Goal: Task Accomplishment & Management: Complete application form

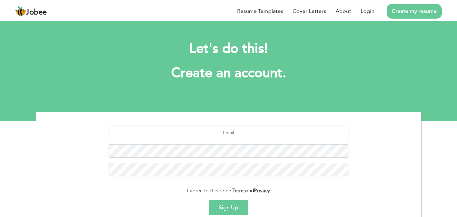
click at [404, 8] on link "Create my resume" at bounding box center [414, 11] width 55 height 15
click at [214, 130] on input "text" at bounding box center [229, 133] width 240 height 14
type input "[EMAIL_ADDRESS][DOMAIN_NAME]"
click at [231, 206] on button "Sign Up" at bounding box center [229, 207] width 40 height 15
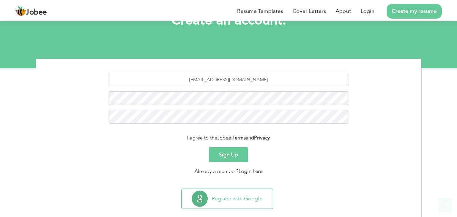
scroll to position [62, 0]
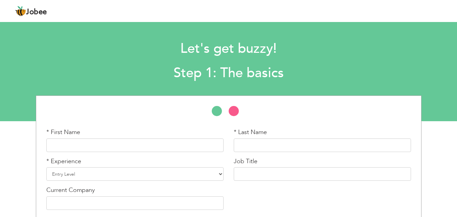
click at [233, 111] on li at bounding box center [237, 113] width 17 height 14
click at [215, 110] on li at bounding box center [220, 113] width 17 height 14
click at [130, 139] on input "text" at bounding box center [134, 145] width 177 height 14
type input "seerat"
click at [242, 145] on input "text" at bounding box center [322, 145] width 177 height 14
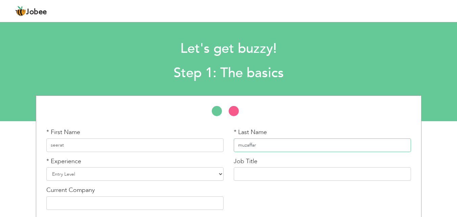
type input "muzaffar"
click at [221, 175] on select "Entry Level Less than 1 Year 1 Year 2 Years 3 Years 4 Years 5 Years 6 Years 7 Y…" at bounding box center [134, 174] width 177 height 14
select select "2"
click at [46, 167] on select "Entry Level Less than 1 Year 1 Year 2 Years 3 Years 4 Years 5 Years 6 Years 7 Y…" at bounding box center [134, 174] width 177 height 14
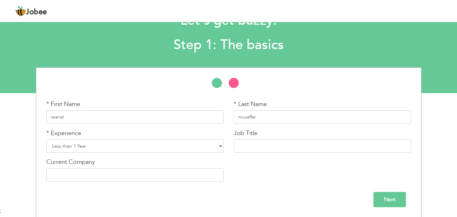
scroll to position [29, 0]
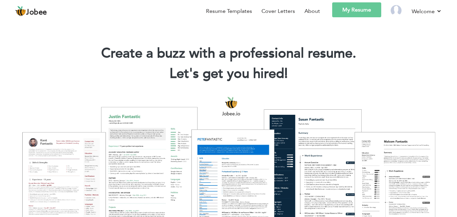
click at [340, 7] on link "My Resume" at bounding box center [356, 9] width 49 height 15
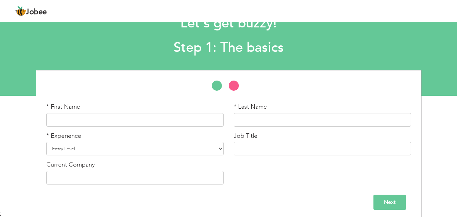
scroll to position [29, 0]
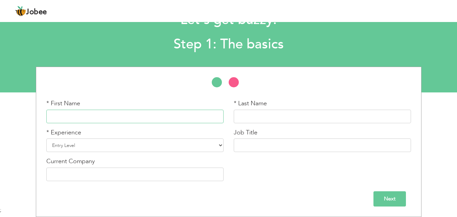
click at [137, 120] on input "text" at bounding box center [134, 117] width 177 height 14
type input "Seeart"
click at [251, 123] on input "text" at bounding box center [322, 117] width 177 height 14
type input "Muzaffar"
click at [223, 149] on select "Entry Level Less than 1 Year 1 Year 2 Years 3 Years 4 Years 5 Years 6 Years 7 Y…" at bounding box center [134, 145] width 177 height 14
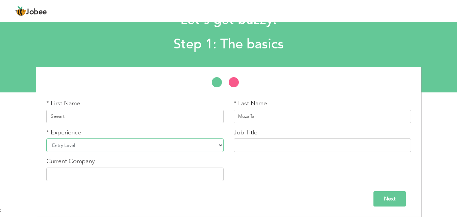
select select "2"
click at [46, 138] on select "Entry Level Less than 1 Year 1 Year 2 Years 3 Years 4 Years 5 Years 6 Years 7 Y…" at bounding box center [134, 145] width 177 height 14
click at [254, 147] on input "text" at bounding box center [322, 145] width 177 height 14
type input "Web developer"
click at [203, 170] on input "text" at bounding box center [134, 174] width 177 height 14
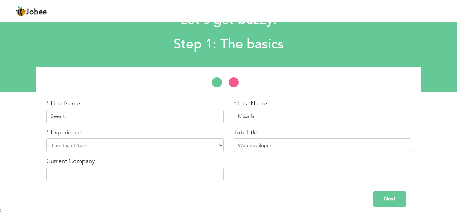
click at [385, 202] on input "Next" at bounding box center [389, 198] width 32 height 15
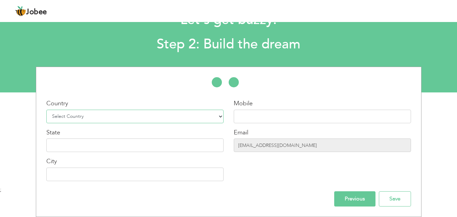
click at [219, 116] on select "Select Country Afghanistan Albania Algeria American Samoa Andorra Angola Anguil…" at bounding box center [134, 117] width 177 height 14
select select "166"
click at [46, 110] on select "Select Country Afghanistan Albania Algeria American Samoa Andorra Angola Anguil…" at bounding box center [134, 117] width 177 height 14
click at [263, 114] on input "text" at bounding box center [322, 117] width 177 height 14
type input "03434469515"
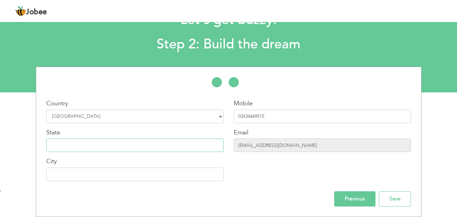
click at [179, 144] on input "text" at bounding box center [134, 145] width 177 height 14
click at [143, 172] on input "text" at bounding box center [134, 174] width 177 height 14
click at [387, 195] on input "Save" at bounding box center [395, 198] width 32 height 15
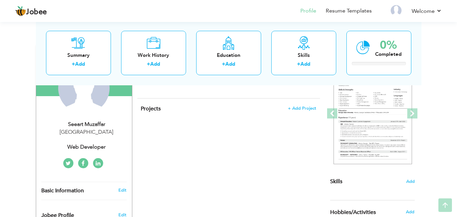
scroll to position [83, 0]
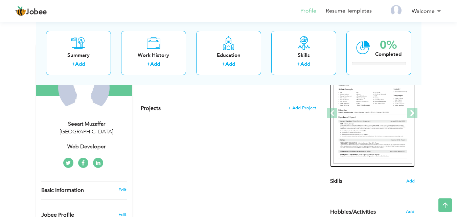
click at [373, 118] on img at bounding box center [373, 113] width 78 height 101
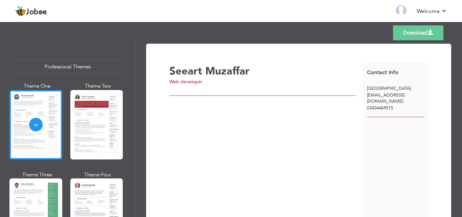
click at [82, 118] on div at bounding box center [96, 124] width 53 height 69
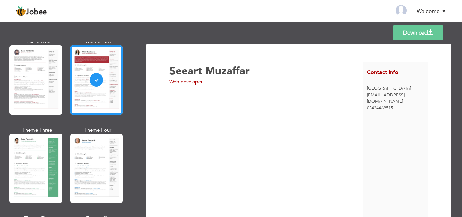
scroll to position [47, 0]
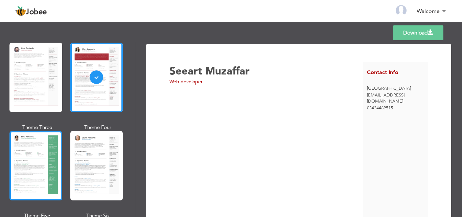
click at [12, 165] on div at bounding box center [35, 165] width 53 height 69
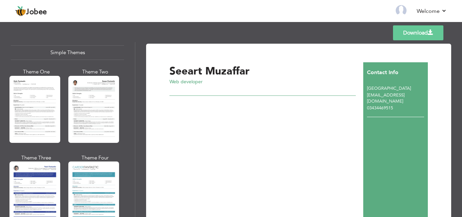
scroll to position [1204, 0]
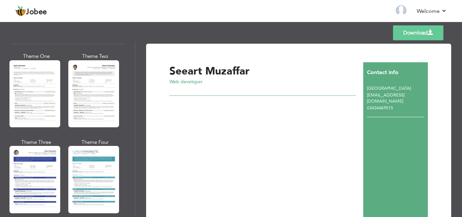
click at [411, 31] on link "Download" at bounding box center [418, 32] width 50 height 15
click at [185, 120] on div "Seeart Muzaffar Web developer" at bounding box center [266, 143] width 194 height 163
click at [195, 93] on div at bounding box center [262, 92] width 186 height 5
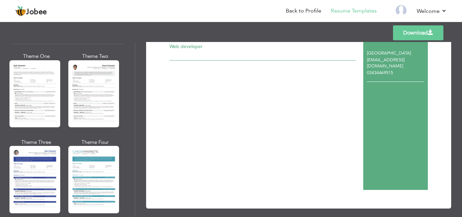
scroll to position [41, 0]
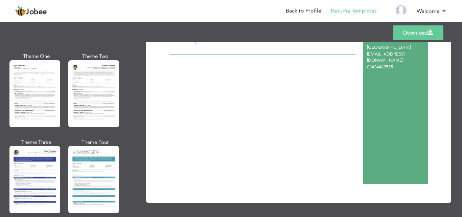
click at [181, 11] on nav "Back to Profile Resume Templates Resume Templates Cover Letters About My Resume…" at bounding box center [231, 11] width 432 height 18
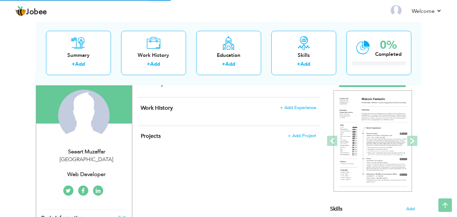
scroll to position [19, 0]
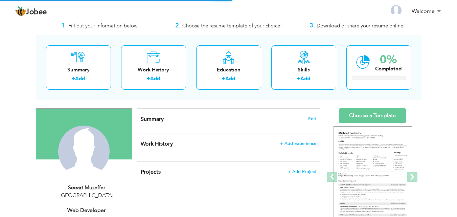
click at [194, 118] on h4 "Summary Edit" at bounding box center [228, 119] width 175 height 7
click at [313, 118] on span "Edit" at bounding box center [312, 118] width 8 height 5
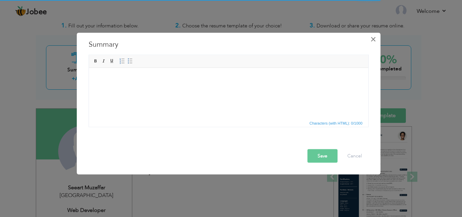
click at [370, 40] on span "×" at bounding box center [373, 39] width 6 height 12
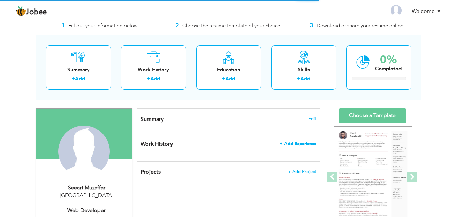
click at [283, 143] on span "+ Add Experience" at bounding box center [298, 143] width 37 height 5
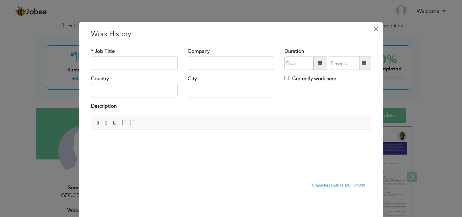
click at [373, 32] on span "×" at bounding box center [376, 28] width 6 height 12
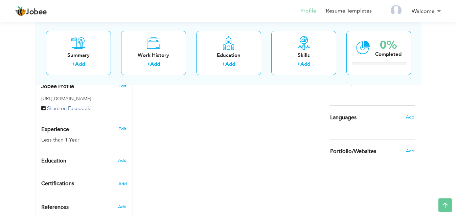
scroll to position [201, 0]
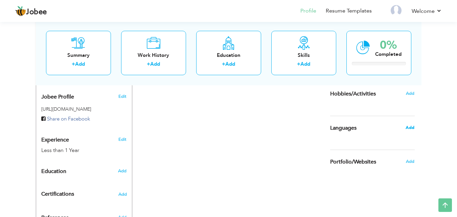
click at [412, 126] on span "Add" at bounding box center [410, 127] width 9 height 6
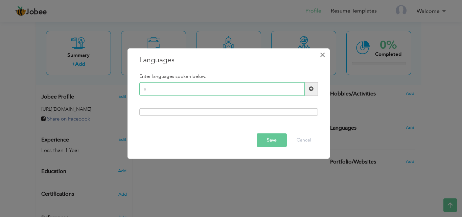
type input "u"
click at [324, 53] on span "×" at bounding box center [323, 54] width 6 height 12
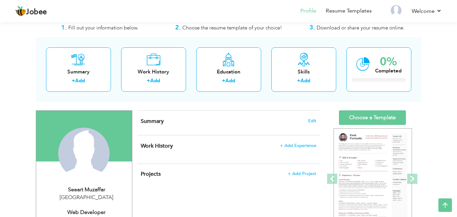
scroll to position [16, 0]
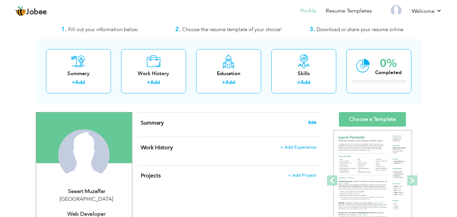
click at [311, 123] on span "Edit" at bounding box center [312, 122] width 8 height 5
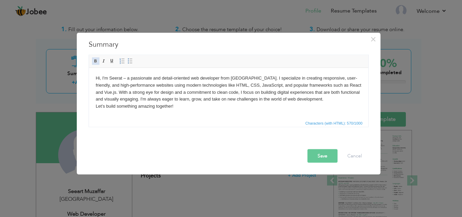
click at [94, 60] on span at bounding box center [95, 60] width 5 height 5
click at [101, 62] on span at bounding box center [103, 60] width 5 height 5
click at [110, 62] on span at bounding box center [111, 60] width 5 height 5
click at [131, 60] on span at bounding box center [130, 60] width 5 height 5
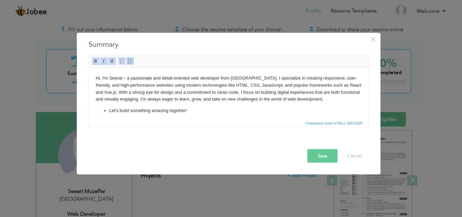
click at [122, 62] on span at bounding box center [121, 60] width 5 height 5
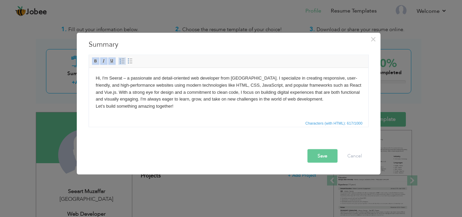
click at [125, 59] on link "Insert/Remove Numbered List" at bounding box center [121, 60] width 7 height 7
click at [130, 60] on span at bounding box center [130, 60] width 5 height 5
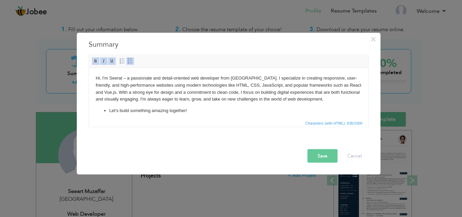
click at [330, 157] on button "Save" at bounding box center [323, 156] width 30 height 14
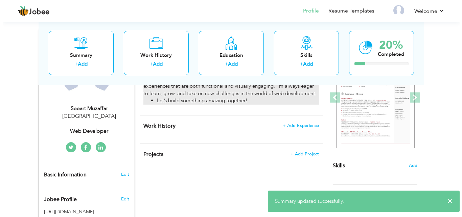
scroll to position [99, 0]
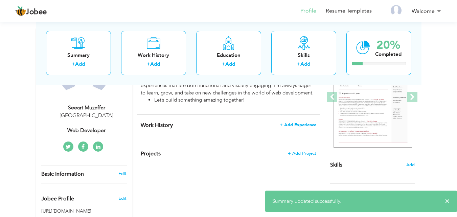
click at [292, 123] on span "+ Add Experience" at bounding box center [298, 124] width 37 height 5
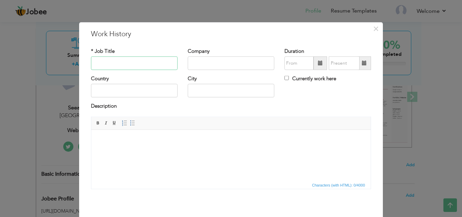
click at [128, 62] on input "text" at bounding box center [134, 63] width 87 height 14
type input "web developer"
click at [188, 63] on input "text" at bounding box center [231, 63] width 87 height 14
click at [117, 93] on input "text" at bounding box center [134, 91] width 87 height 14
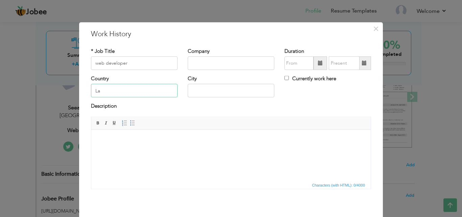
type input "L"
type input "[GEOGRAPHIC_DATA]"
click at [204, 84] on div "City" at bounding box center [231, 86] width 87 height 22
click at [205, 85] on input "text" at bounding box center [231, 91] width 87 height 14
type input "[GEOGRAPHIC_DATA]"
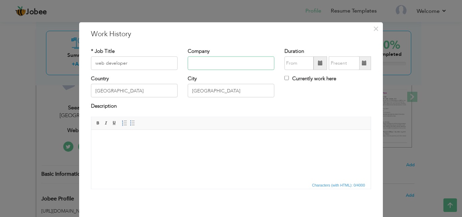
click at [212, 62] on input "text" at bounding box center [231, 63] width 87 height 14
click at [316, 67] on span at bounding box center [321, 63] width 14 height 14
type input "08/2025"
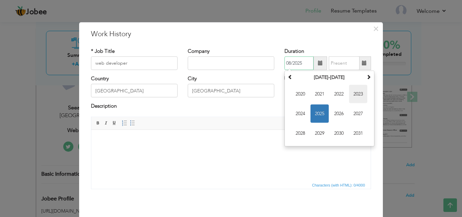
click at [349, 90] on span "2023" at bounding box center [358, 94] width 18 height 18
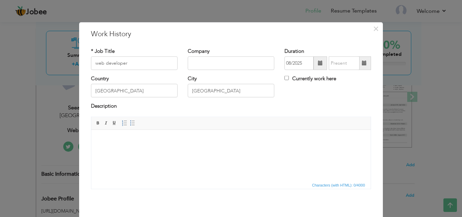
click at [318, 63] on span at bounding box center [320, 63] width 5 height 5
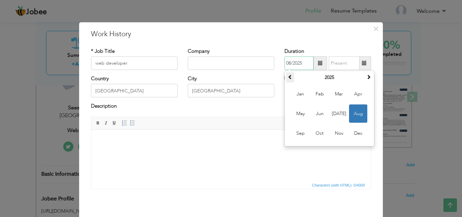
click at [290, 76] on span at bounding box center [290, 76] width 5 height 5
click at [288, 81] on th at bounding box center [290, 77] width 8 height 10
click at [300, 61] on input "08/2025" at bounding box center [299, 63] width 29 height 14
click at [358, 62] on span at bounding box center [364, 63] width 13 height 14
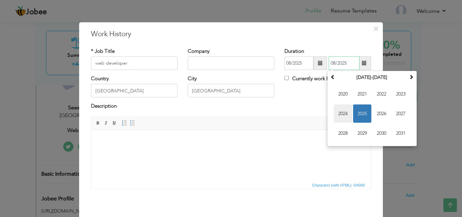
click at [345, 110] on span "2024" at bounding box center [343, 114] width 18 height 18
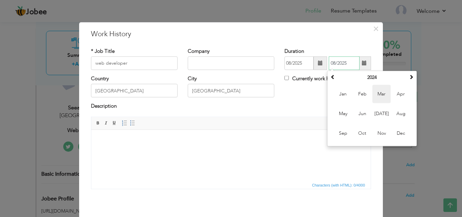
click at [381, 99] on span "Mar" at bounding box center [381, 94] width 18 height 18
type input "03/2024"
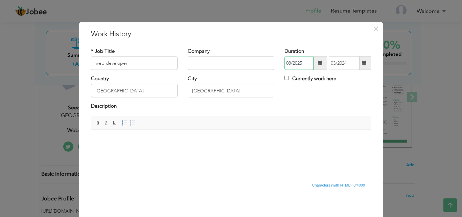
click at [297, 64] on input "08/2025" at bounding box center [299, 63] width 29 height 14
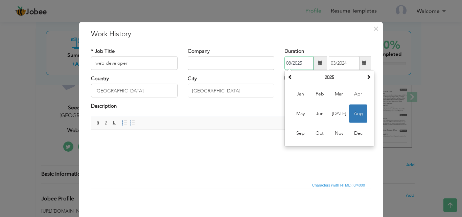
click at [300, 64] on input "08/2025" at bounding box center [299, 63] width 29 height 14
type input "08/2023"
click at [162, 110] on div "Description" at bounding box center [231, 107] width 280 height 9
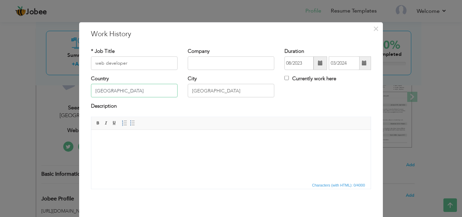
click at [136, 91] on input "[GEOGRAPHIC_DATA]" at bounding box center [134, 91] width 87 height 14
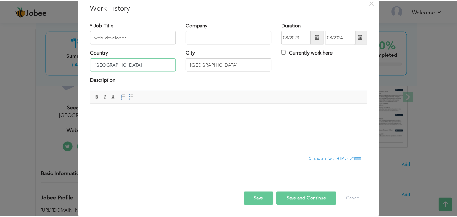
scroll to position [27, 0]
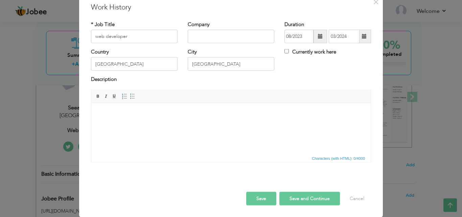
click at [310, 199] on button "Save and Continue" at bounding box center [309, 198] width 61 height 14
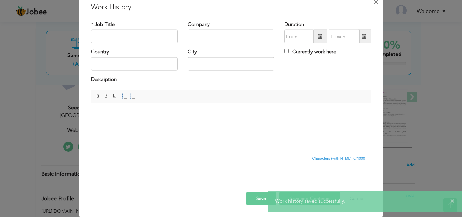
click at [375, 1] on span "×" at bounding box center [376, 2] width 6 height 12
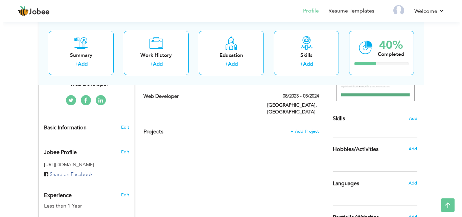
scroll to position [144, 0]
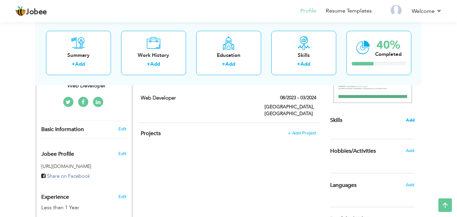
click at [412, 117] on span "Add" at bounding box center [410, 120] width 9 height 6
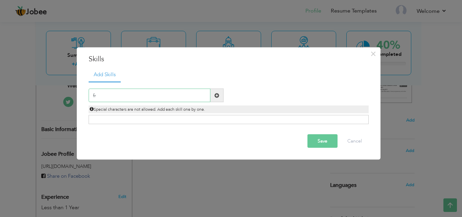
type input "f"
click at [123, 102] on div "Special characters are not allowed. Add each skill one by one." at bounding box center [229, 107] width 290 height 11
click at [125, 95] on input "text" at bounding box center [150, 96] width 122 height 14
paste input "HTML5 CSS3 JavaScript (ES6+) Responsive Web Des"
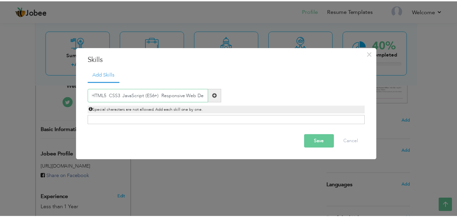
scroll to position [0, 0]
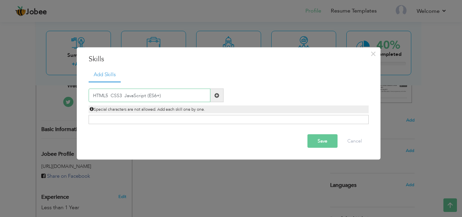
type input "HTML5 CSS3 JavaScript (ES6+)"
click at [309, 141] on button "Save" at bounding box center [323, 141] width 30 height 14
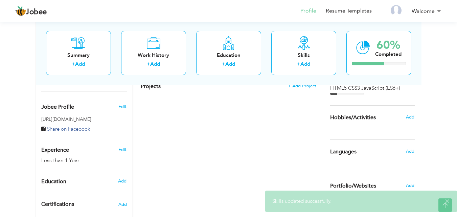
scroll to position [202, 0]
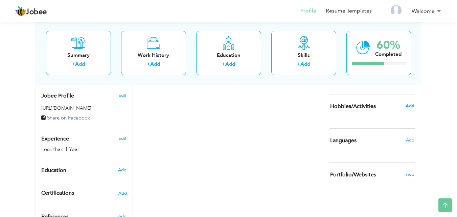
click at [406, 107] on span "Add" at bounding box center [410, 106] width 9 height 6
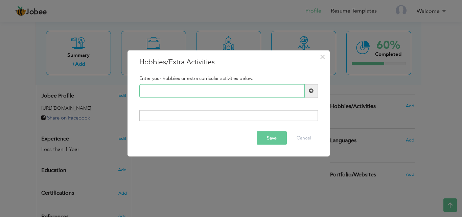
click at [190, 90] on input "text" at bounding box center [221, 91] width 165 height 14
type input "Cooking and art work"
click at [260, 134] on button "Save" at bounding box center [272, 138] width 30 height 14
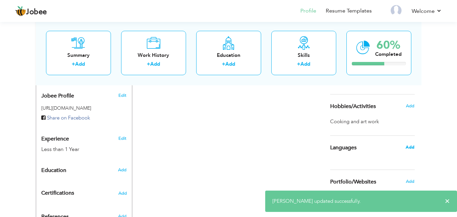
click at [409, 149] on span "Add" at bounding box center [410, 147] width 9 height 6
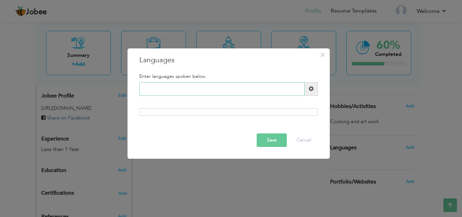
click at [202, 92] on input "text" at bounding box center [221, 89] width 165 height 14
type input "English Urdu"
click at [268, 141] on button "Save" at bounding box center [272, 140] width 30 height 14
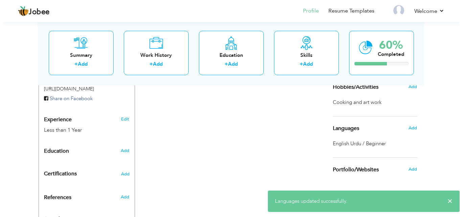
scroll to position [253, 0]
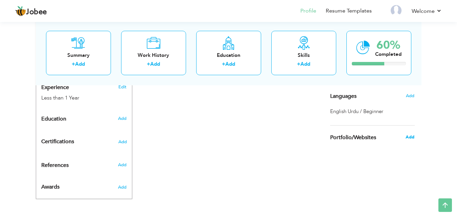
click at [412, 140] on span "Add" at bounding box center [410, 137] width 9 height 6
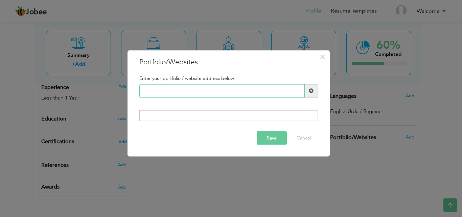
click at [170, 94] on input "text" at bounding box center [221, 91] width 165 height 14
paste input "HTML5 CSS3 JavaScript (ES6+) Responsive Web Design Cross-Browser Compatibility …"
type input "HTML5 CSS3 JavaScript (ES6+) Responsive Web Design Cross-Browser Compatibility …"
click at [325, 54] on span "×" at bounding box center [323, 56] width 6 height 12
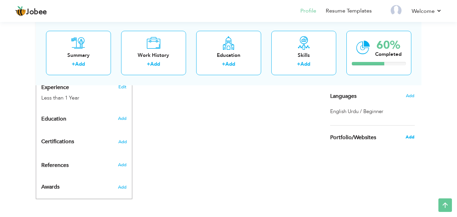
click at [412, 138] on span "Add" at bounding box center [410, 137] width 9 height 6
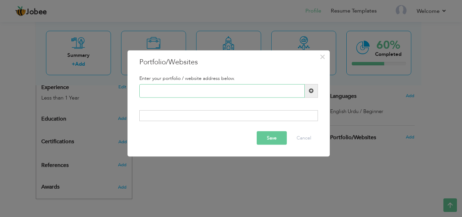
click at [252, 87] on input "text" at bounding box center [221, 91] width 165 height 14
click at [239, 116] on div at bounding box center [228, 115] width 179 height 11
click at [245, 95] on input "text" at bounding box center [221, 91] width 165 height 14
paste input "Hi! I’m Seerat, a creative and dedicated web developer based in [GEOGRAPHIC_DAT…"
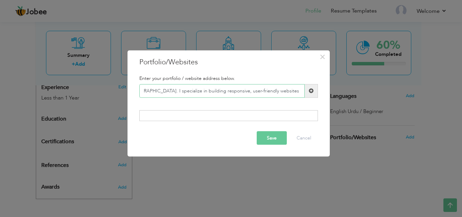
type input "Hi! I’m Seerat, a creative and dedicated web developer based in [GEOGRAPHIC_DAT…"
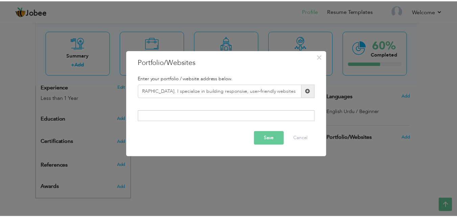
scroll to position [0, 0]
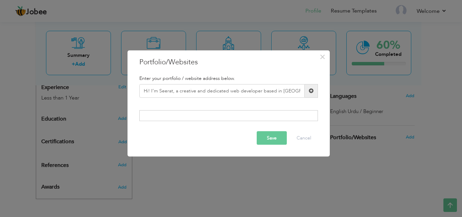
click at [266, 136] on button "Save" at bounding box center [272, 138] width 30 height 14
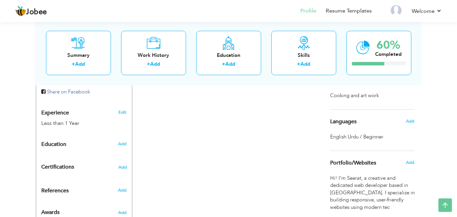
scroll to position [253, 0]
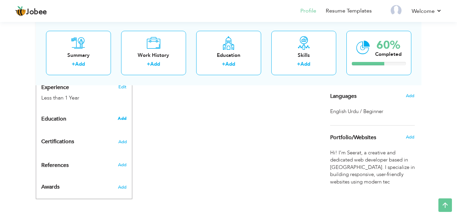
click at [125, 117] on span "Add" at bounding box center [122, 118] width 9 height 6
radio input "true"
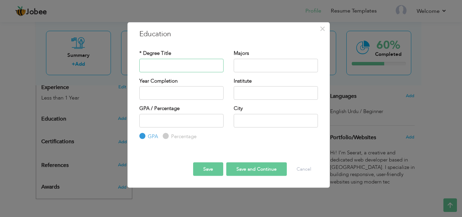
click at [159, 70] on input "text" at bounding box center [181, 66] width 84 height 14
click at [320, 29] on span "×" at bounding box center [323, 28] width 6 height 12
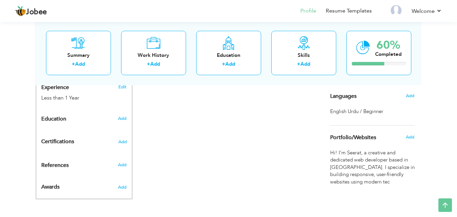
click at [121, 122] on div "Add" at bounding box center [124, 118] width 16 height 13
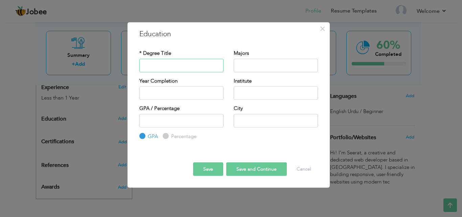
click at [163, 66] on input "text" at bounding box center [181, 66] width 84 height 14
type input "Intermediate"
click at [169, 138] on label "Percentage" at bounding box center [182, 136] width 27 height 7
click at [166, 138] on input "Percentage" at bounding box center [165, 136] width 4 height 4
radio input "true"
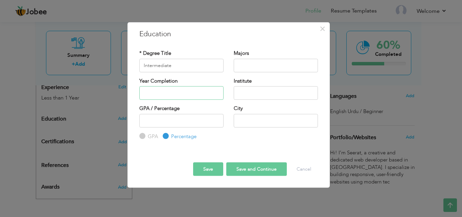
type input "2025"
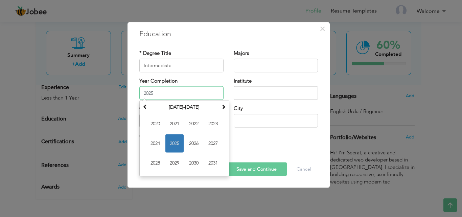
click at [166, 96] on input "2025" at bounding box center [181, 93] width 84 height 14
click at [177, 149] on span "2025" at bounding box center [174, 143] width 18 height 18
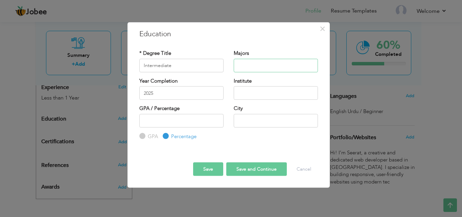
click at [265, 68] on input "text" at bounding box center [276, 66] width 84 height 14
click at [251, 117] on input "text" at bounding box center [276, 121] width 84 height 14
type input "l"
type input "[GEOGRAPHIC_DATA]"
click at [249, 63] on input "text" at bounding box center [276, 66] width 84 height 14
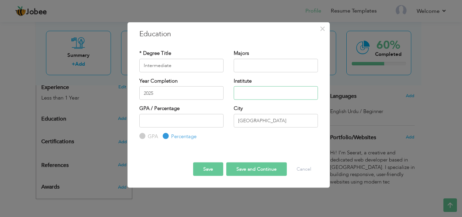
click at [250, 92] on input "text" at bounding box center [276, 93] width 84 height 14
click at [174, 116] on input "number" at bounding box center [181, 121] width 84 height 14
type input "80"
click at [241, 170] on button "Save and Continue" at bounding box center [256, 169] width 61 height 14
radio input "true"
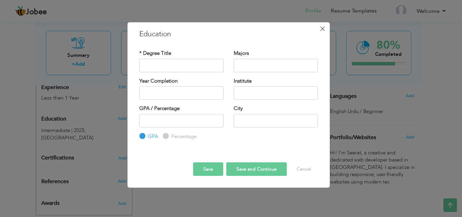
click at [323, 25] on span "×" at bounding box center [323, 28] width 6 height 12
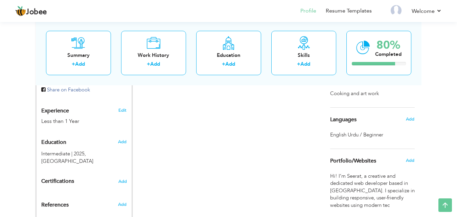
scroll to position [263, 0]
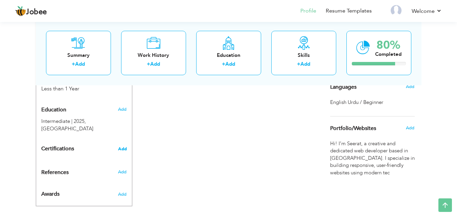
click at [120, 146] on span "Add" at bounding box center [122, 148] width 9 height 5
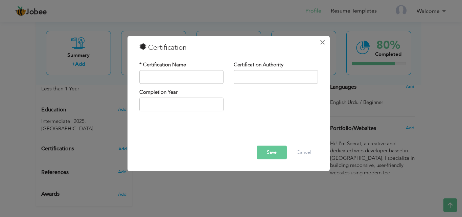
click at [318, 47] on button "×" at bounding box center [322, 42] width 11 height 11
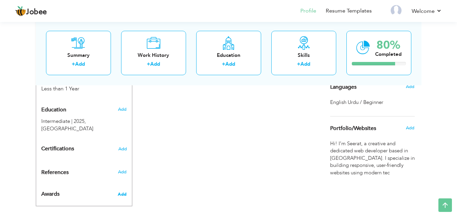
click at [121, 191] on span "Add" at bounding box center [122, 194] width 9 height 6
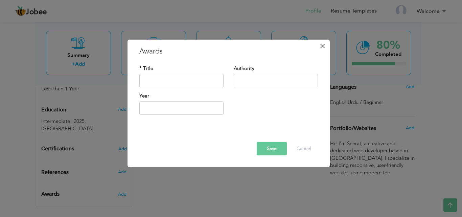
click at [327, 51] on button "×" at bounding box center [322, 46] width 11 height 11
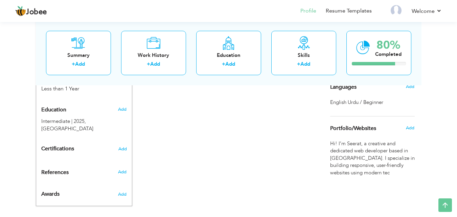
click at [124, 169] on div "References Add" at bounding box center [84, 174] width 96 height 10
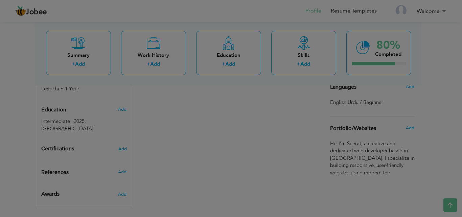
click at [124, 168] on div at bounding box center [231, 108] width 462 height 217
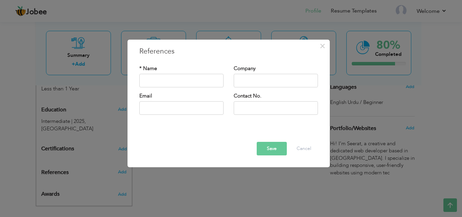
click at [320, 52] on div "× References" at bounding box center [228, 51] width 189 height 10
click at [323, 48] on span "×" at bounding box center [323, 46] width 6 height 12
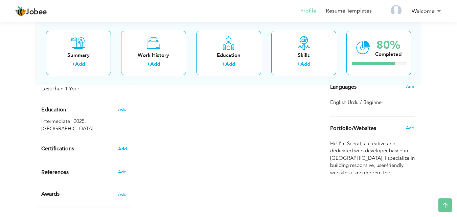
click at [126, 146] on span "Add" at bounding box center [122, 148] width 9 height 5
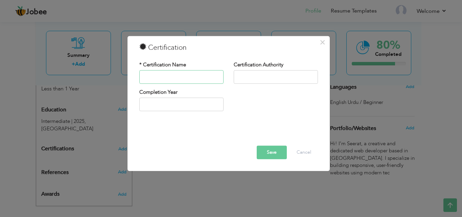
click at [172, 75] on input "text" at bounding box center [181, 77] width 84 height 14
type input "w"
type input "Web development"
click at [267, 71] on input "text" at bounding box center [276, 77] width 84 height 14
type input "Peak Solution"
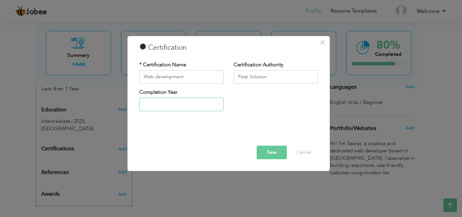
type input "2025"
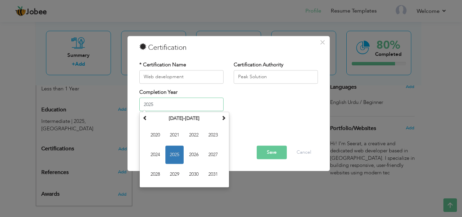
click at [196, 108] on input "2025" at bounding box center [181, 105] width 84 height 14
click at [174, 152] on span "2025" at bounding box center [174, 155] width 18 height 18
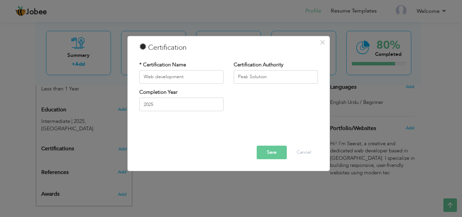
click at [273, 152] on button "Save" at bounding box center [272, 152] width 30 height 14
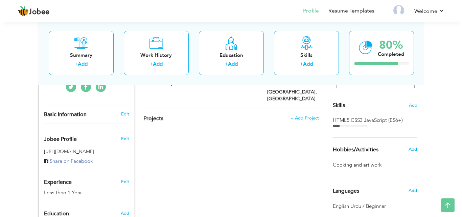
scroll to position [157, 0]
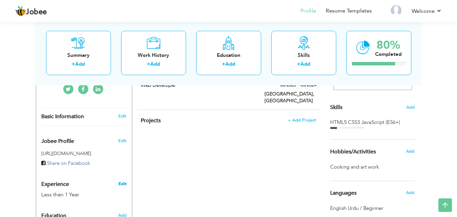
click at [123, 184] on link "Edit" at bounding box center [122, 184] width 8 height 6
type input "Seeart"
type input "Muzaffar"
type input "03434469515"
select select "number:166"
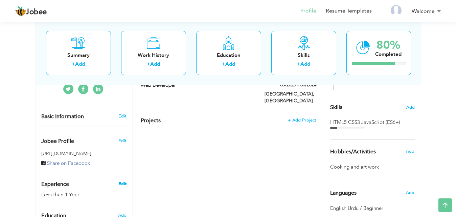
select select "number:2"
type input "Web developer"
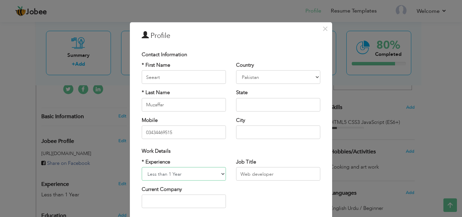
click at [215, 174] on select "Entry Level Less than 1 Year 1 Year 2 Years 3 Years 4 Years 5 Years 6 Years 7 Y…" at bounding box center [184, 174] width 84 height 14
select select "number:1"
click at [142, 167] on select "Entry Level Less than 1 Year 1 Year 2 Years 3 Years 4 Years 5 Years 6 Years 7 Y…" at bounding box center [184, 174] width 84 height 14
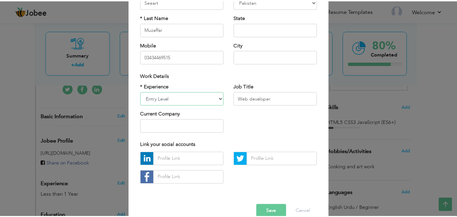
scroll to position [76, 0]
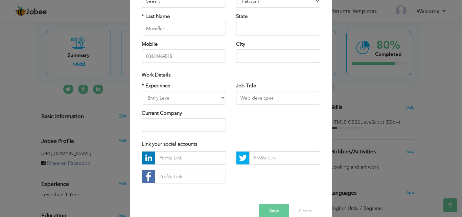
click at [264, 209] on button "Save" at bounding box center [274, 211] width 30 height 14
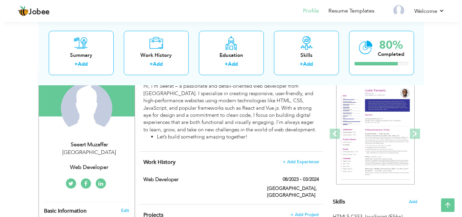
scroll to position [63, 0]
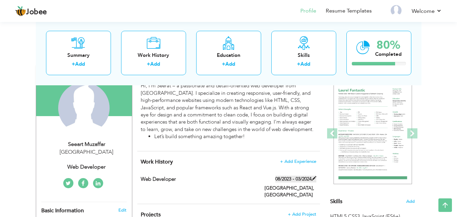
click at [288, 180] on label "08/2023 - 03/2024" at bounding box center [295, 179] width 41 height 7
type input "web developer"
type input "08/2023"
type input "03/2024"
type input "[GEOGRAPHIC_DATA]"
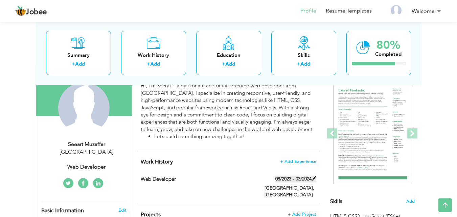
type input "[GEOGRAPHIC_DATA]"
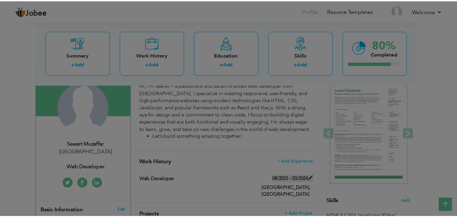
scroll to position [0, 0]
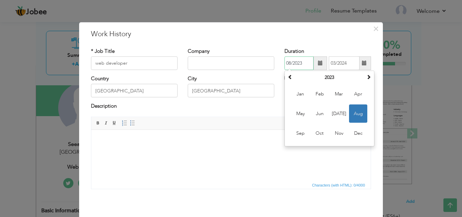
click at [311, 65] on input "08/2023" at bounding box center [299, 63] width 29 height 14
click at [373, 28] on span "×" at bounding box center [376, 28] width 6 height 12
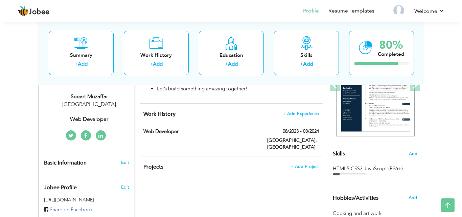
scroll to position [111, 0]
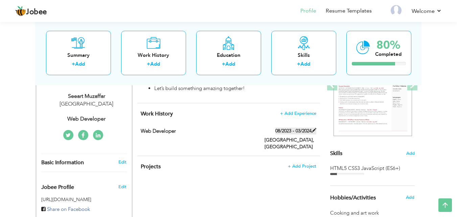
click at [290, 128] on label "08/2023 - 03/2024" at bounding box center [295, 131] width 41 height 7
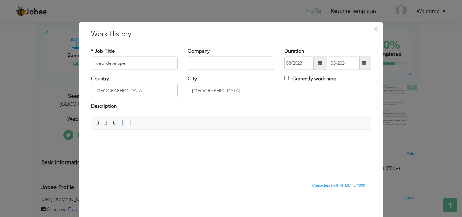
click at [314, 66] on span at bounding box center [321, 63] width 14 height 14
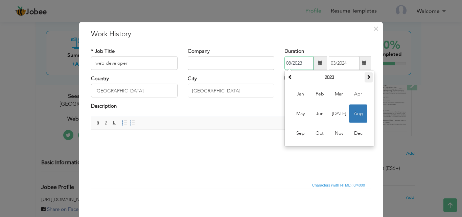
click at [367, 78] on span at bounding box center [368, 76] width 5 height 5
click at [288, 79] on span at bounding box center [290, 76] width 5 height 5
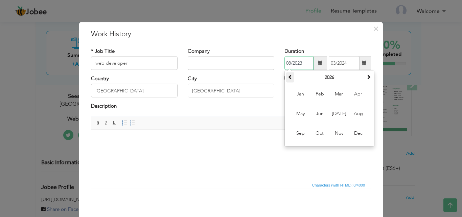
click at [288, 79] on span at bounding box center [290, 76] width 5 height 5
click at [340, 66] on input "03/2024" at bounding box center [344, 63] width 31 height 14
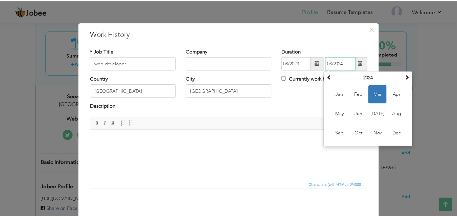
scroll to position [23, 0]
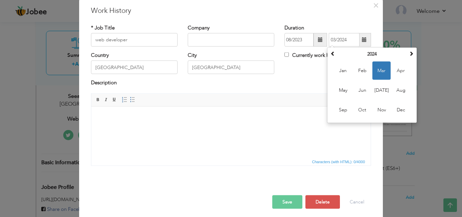
click at [323, 210] on div "Save Save and Continue Delete Cancel" at bounding box center [231, 195] width 290 height 38
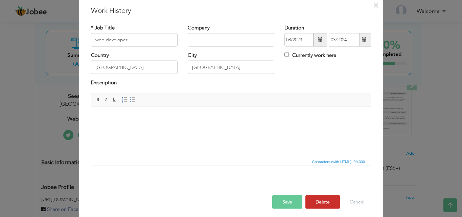
click at [322, 205] on button "Delete" at bounding box center [322, 202] width 35 height 14
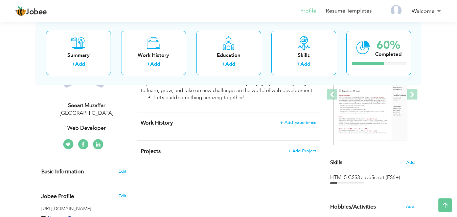
scroll to position [102, 0]
click at [412, 166] on div "Skills Add HTML5 CSS3 JavaScript (ES6+)" at bounding box center [372, 105] width 85 height 158
click at [412, 163] on span "Add" at bounding box center [410, 162] width 9 height 6
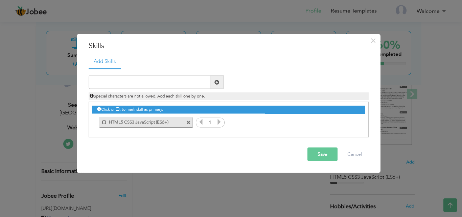
click at [219, 124] on icon at bounding box center [219, 122] width 6 height 6
click at [199, 124] on icon at bounding box center [201, 122] width 6 height 6
click at [189, 86] on input "text" at bounding box center [150, 82] width 122 height 14
type input "Bootstrap"
click at [331, 151] on button "Save" at bounding box center [323, 154] width 30 height 14
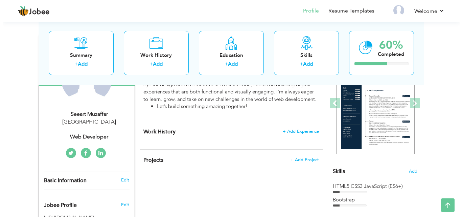
scroll to position [103, 0]
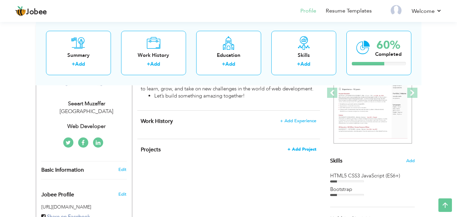
click at [306, 150] on span "+ Add Project" at bounding box center [302, 149] width 29 height 5
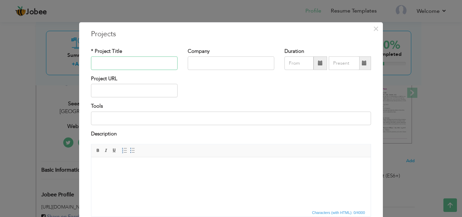
click at [108, 62] on input "text" at bounding box center [134, 63] width 87 height 14
type input "f"
type input "Frontend"
click at [189, 62] on input "text" at bounding box center [231, 63] width 87 height 14
click at [320, 66] on span at bounding box center [321, 63] width 14 height 14
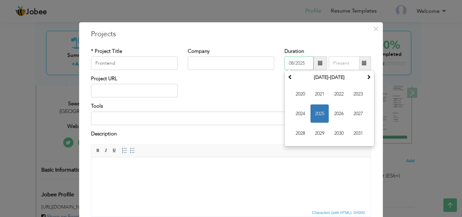
click at [317, 113] on span "2025" at bounding box center [320, 114] width 18 height 18
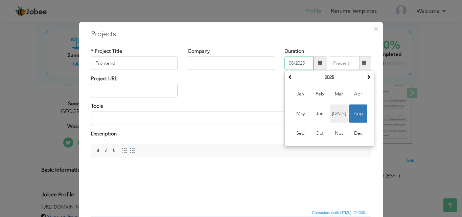
click at [338, 112] on span "Jul" at bounding box center [339, 114] width 18 height 18
type input "07/2025"
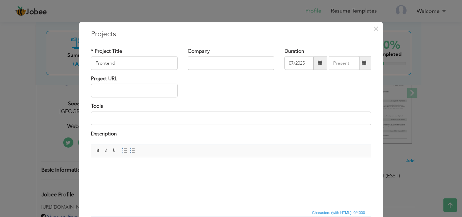
click at [363, 65] on span at bounding box center [364, 63] width 5 height 5
type input "08/2025"
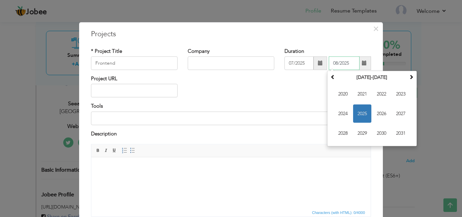
click at [363, 115] on span "2025" at bounding box center [362, 114] width 18 height 18
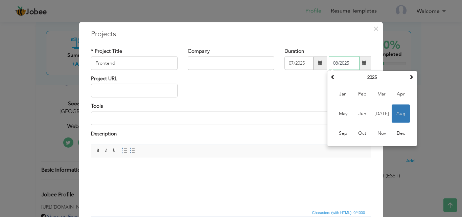
click at [405, 116] on span "Aug" at bounding box center [401, 114] width 18 height 18
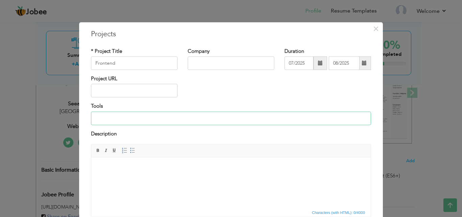
click at [113, 120] on input at bounding box center [231, 118] width 280 height 14
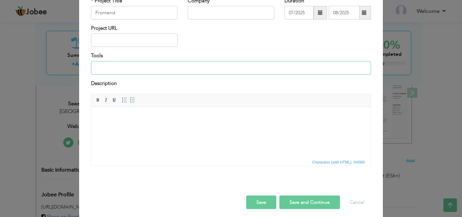
scroll to position [54, 0]
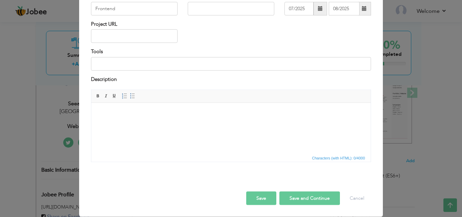
click at [283, 198] on button "Save and Continue" at bounding box center [309, 198] width 61 height 14
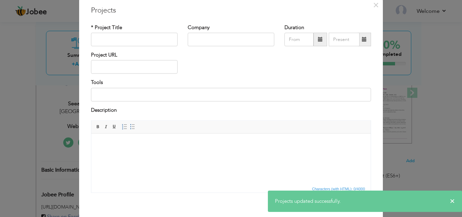
scroll to position [0, 0]
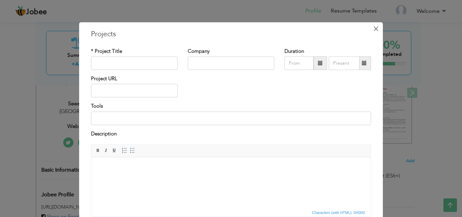
click at [374, 29] on span "×" at bounding box center [376, 28] width 6 height 12
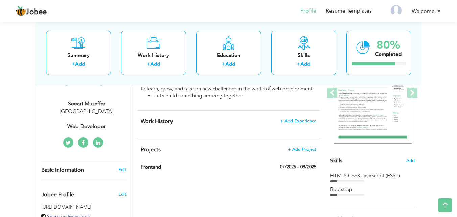
click at [289, 124] on h4 "Work History + Add Experience" at bounding box center [228, 121] width 175 height 7
click at [291, 120] on span "+ Add Experience" at bounding box center [298, 120] width 37 height 5
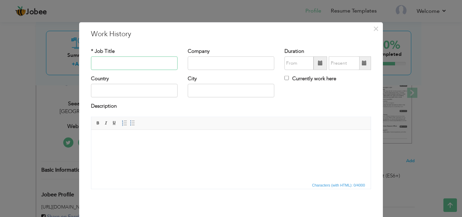
click at [139, 63] on input "text" at bounding box center [134, 63] width 87 height 14
type input "Web developer"
click at [144, 90] on input "text" at bounding box center [134, 91] width 87 height 14
type input "[GEOGRAPHIC_DATA]"
click at [197, 88] on input "text" at bounding box center [231, 91] width 87 height 14
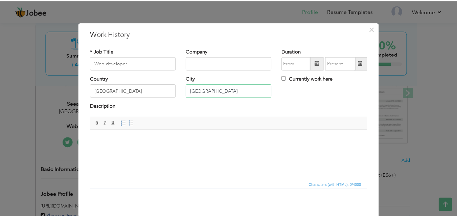
scroll to position [27, 0]
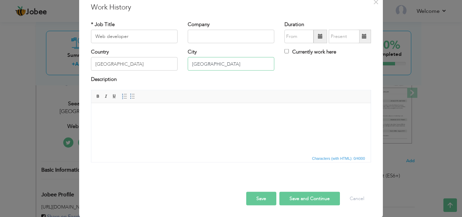
type input "[GEOGRAPHIC_DATA]"
click at [307, 200] on button "Save and Continue" at bounding box center [309, 198] width 61 height 14
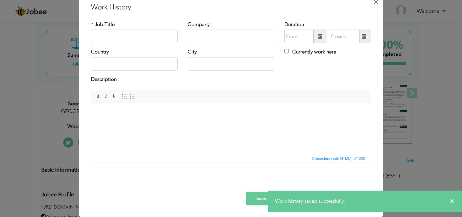
click at [376, 5] on span "×" at bounding box center [376, 2] width 6 height 12
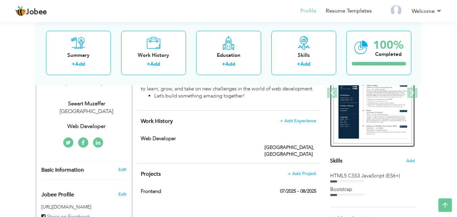
click at [378, 113] on img at bounding box center [373, 92] width 78 height 101
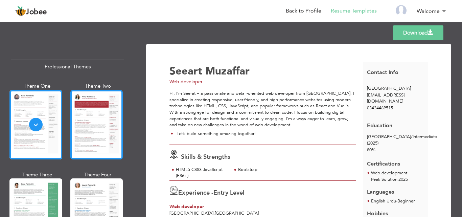
click at [101, 142] on div at bounding box center [96, 124] width 53 height 69
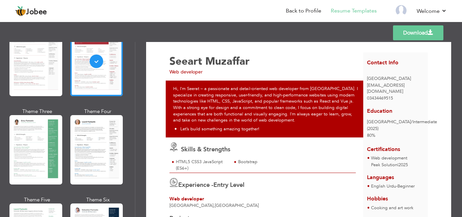
scroll to position [64, 0]
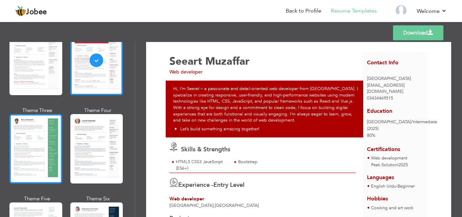
click at [28, 135] on div at bounding box center [35, 148] width 53 height 69
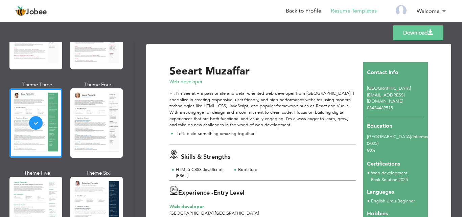
scroll to position [99, 0]
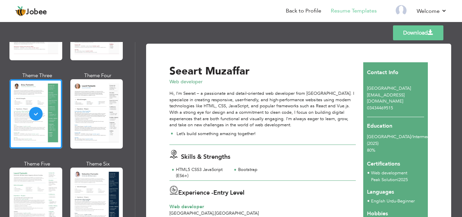
click at [78, 188] on div at bounding box center [96, 201] width 53 height 69
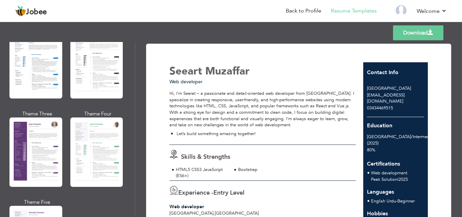
scroll to position [560, 0]
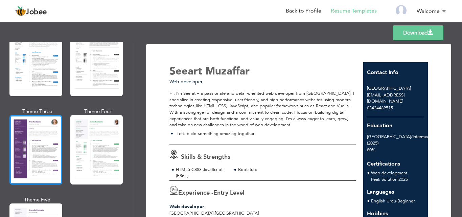
click at [28, 148] on div at bounding box center [35, 149] width 53 height 69
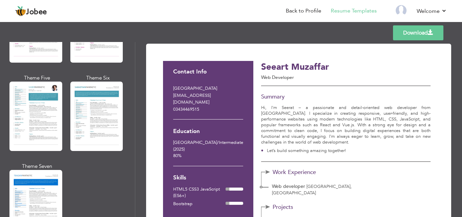
scroll to position [940, 0]
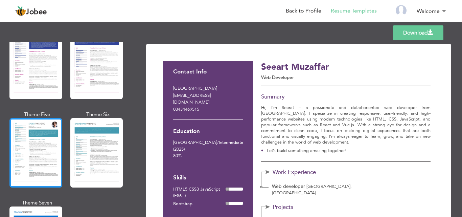
click at [32, 129] on div at bounding box center [35, 152] width 53 height 69
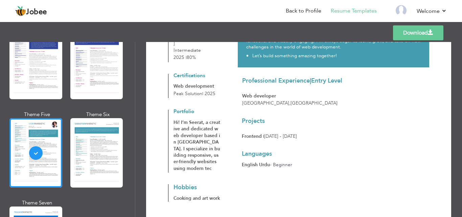
scroll to position [114, 0]
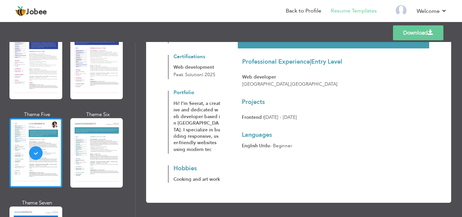
click at [187, 176] on span "Cooking and art work" at bounding box center [197, 179] width 46 height 6
click at [200, 176] on span "Cooking and art work" at bounding box center [197, 179] width 46 height 6
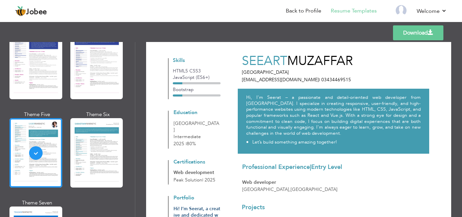
scroll to position [0, 0]
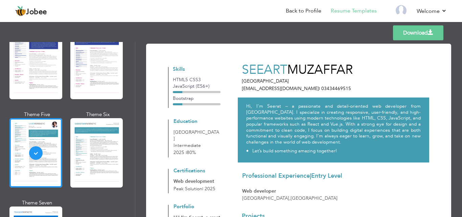
click at [334, 150] on li "Let’s build something amazing together! ​​​​​​​​​​​​​​​​​​​​​" at bounding box center [291, 151] width 91 height 6
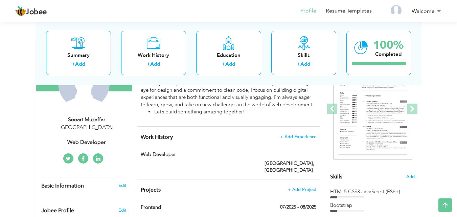
scroll to position [79, 0]
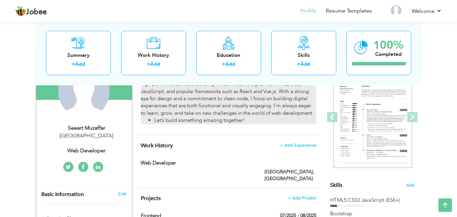
click at [254, 119] on li "Let’s build something amazing together! ​​​​​​​​​​​​​​​​​​​​​" at bounding box center [235, 120] width 162 height 7
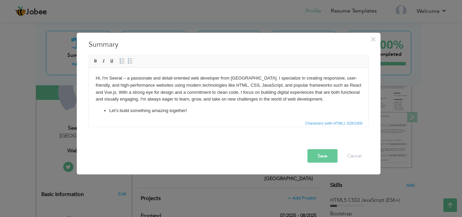
click at [190, 108] on li "Let’s build something amazing together! ​​​​​​​​​​​​​​​​​​​​​" at bounding box center [228, 110] width 239 height 7
click at [324, 154] on button "Save" at bounding box center [323, 156] width 30 height 14
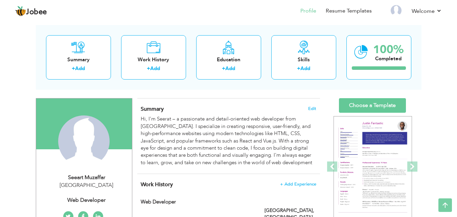
scroll to position [27, 0]
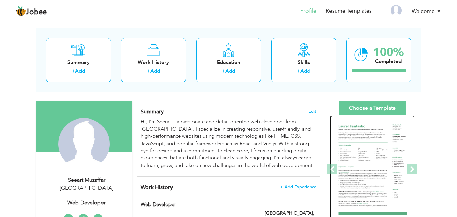
click at [378, 141] on img at bounding box center [373, 169] width 78 height 101
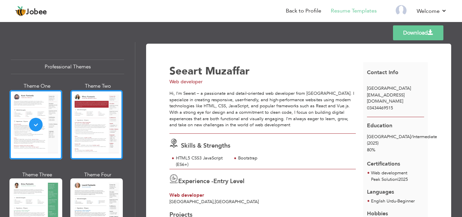
click at [111, 115] on div at bounding box center [96, 124] width 53 height 69
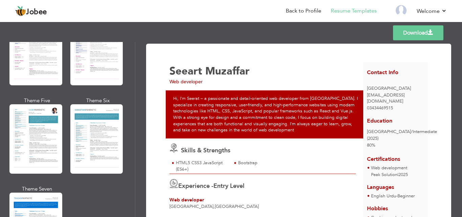
scroll to position [957, 0]
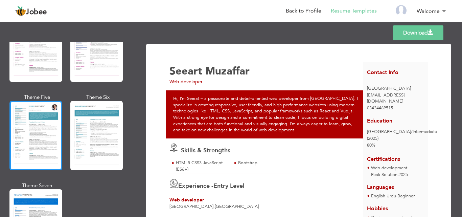
click at [36, 124] on div at bounding box center [35, 135] width 53 height 69
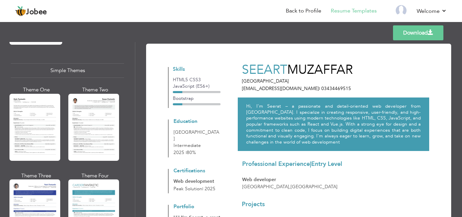
scroll to position [1204, 0]
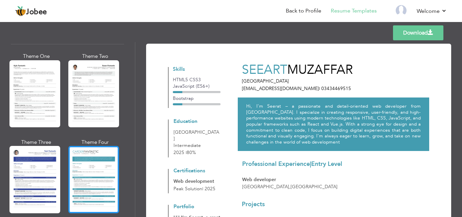
click at [86, 157] on div at bounding box center [93, 179] width 51 height 67
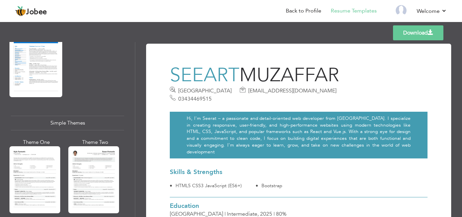
scroll to position [1115, 0]
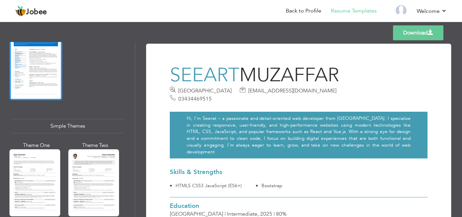
click at [36, 65] on div at bounding box center [35, 65] width 53 height 69
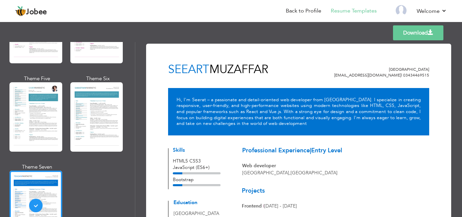
scroll to position [974, 0]
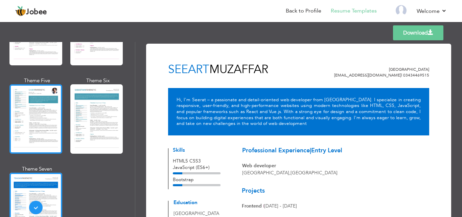
click at [38, 113] on div at bounding box center [35, 118] width 53 height 69
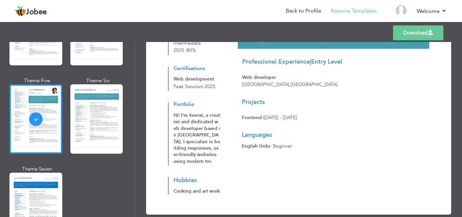
scroll to position [114, 0]
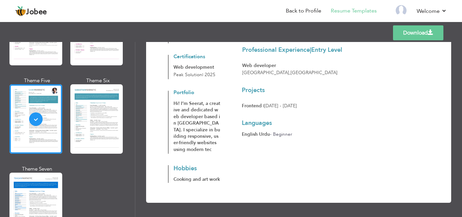
click at [407, 37] on link "Download" at bounding box center [418, 32] width 50 height 15
